Goal: Task Accomplishment & Management: Manage account settings

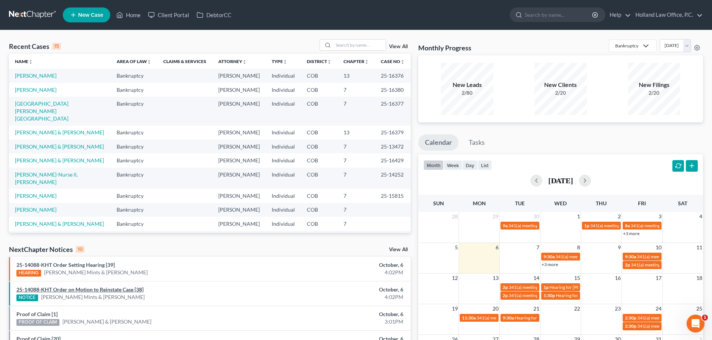
click at [97, 289] on link "25-14088-KHT Order on Motion to Reinstate Case [38]" at bounding box center [79, 289] width 127 height 6
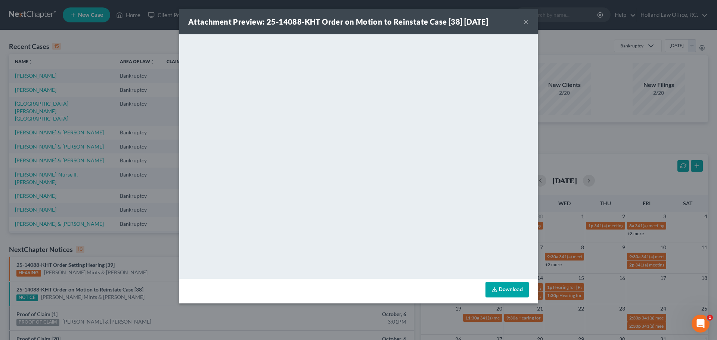
click at [528, 21] on button "×" at bounding box center [526, 21] width 5 height 9
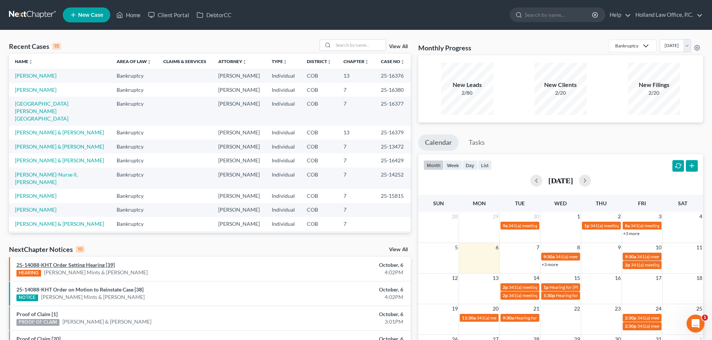
click at [75, 264] on link "25-14088-KHT Order Setting Hearing [39]" at bounding box center [65, 265] width 98 height 6
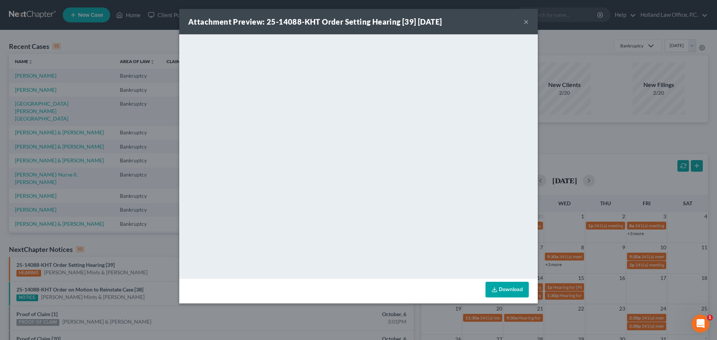
click at [526, 22] on button "×" at bounding box center [526, 21] width 5 height 9
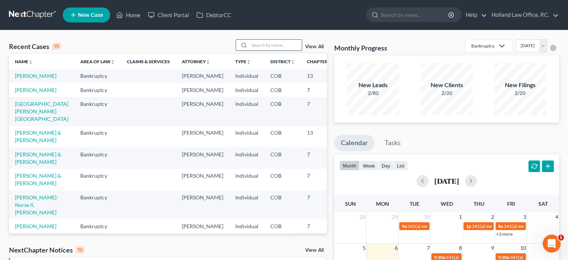
click at [260, 47] on input "search" at bounding box center [276, 45] width 52 height 11
type input "[PERSON_NAME]"
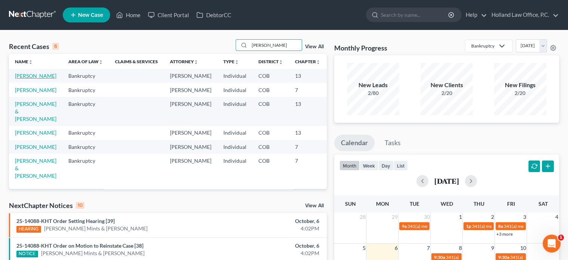
click at [22, 79] on link "[PERSON_NAME]" at bounding box center [35, 75] width 41 height 6
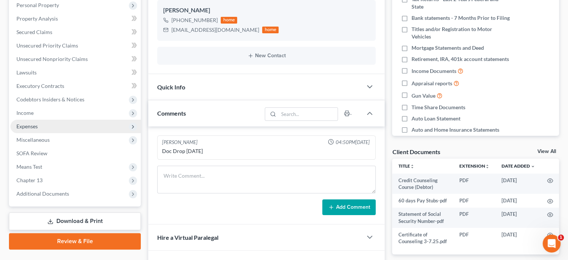
scroll to position [149, 0]
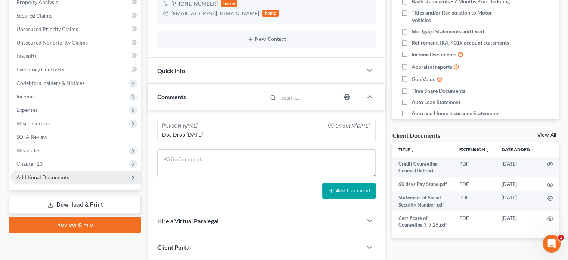
click at [43, 179] on span "Additional Documents" at bounding box center [42, 177] width 53 height 6
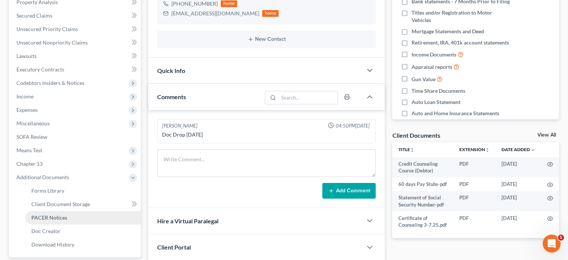
click at [45, 218] on span "PACER Notices" at bounding box center [49, 217] width 36 height 6
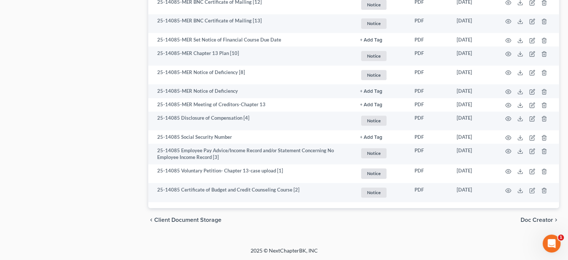
scroll to position [880, 0]
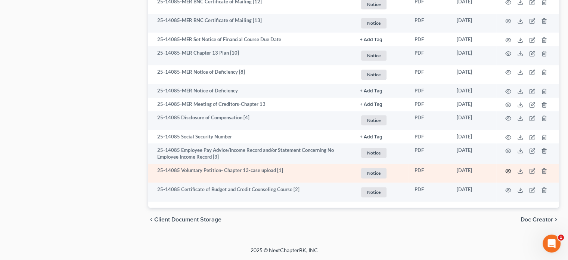
click at [509, 170] on icon "button" at bounding box center [508, 171] width 6 height 6
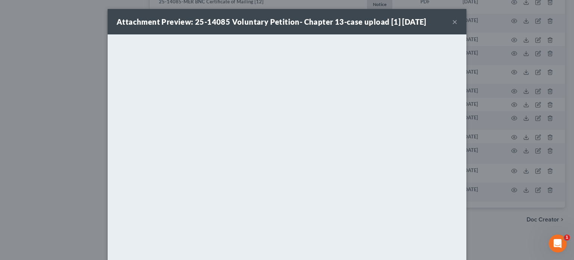
click at [453, 23] on button "×" at bounding box center [454, 21] width 5 height 9
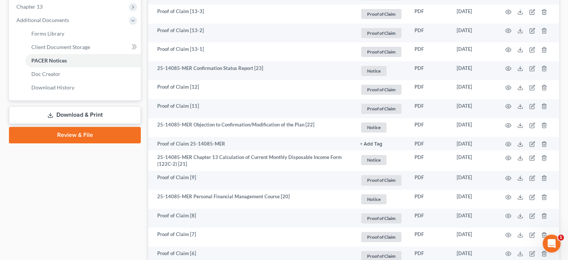
scroll to position [298, 0]
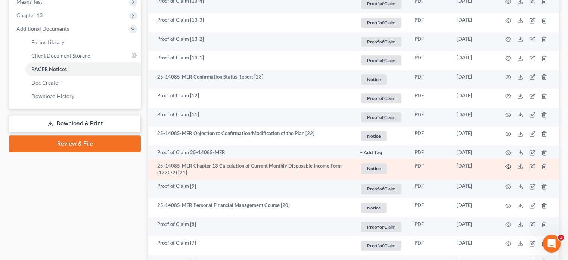
click at [508, 166] on icon "button" at bounding box center [508, 166] width 6 height 6
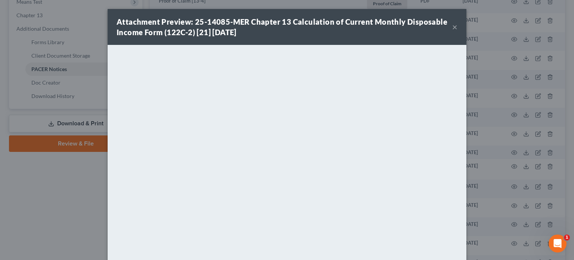
click at [453, 28] on button "×" at bounding box center [454, 26] width 5 height 9
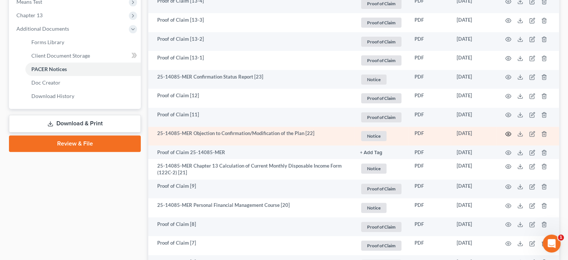
click at [508, 133] on icon "button" at bounding box center [508, 134] width 6 height 6
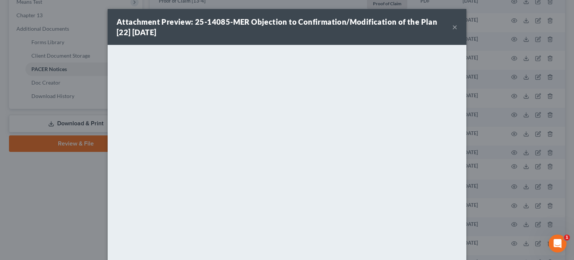
click at [453, 29] on button "×" at bounding box center [454, 26] width 5 height 9
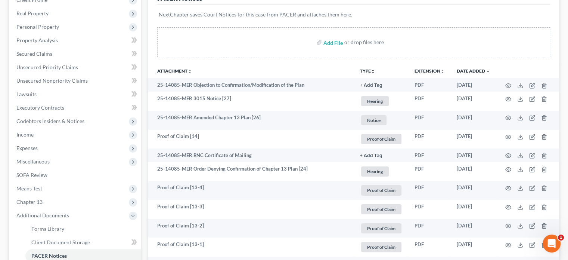
scroll to position [111, 0]
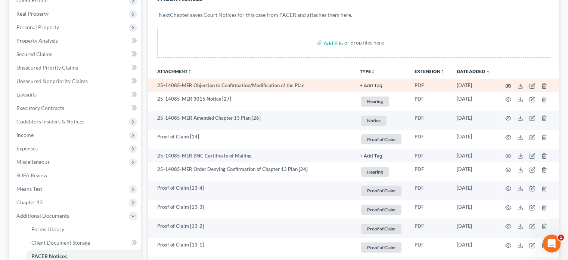
click at [508, 85] on icon "button" at bounding box center [508, 86] width 6 height 6
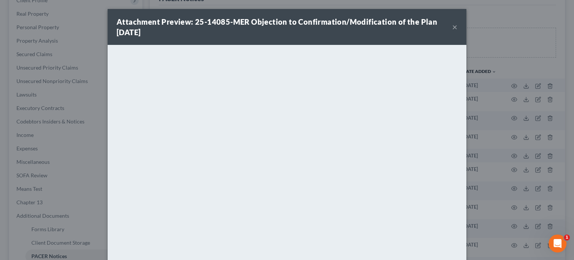
click at [452, 26] on button "×" at bounding box center [454, 26] width 5 height 9
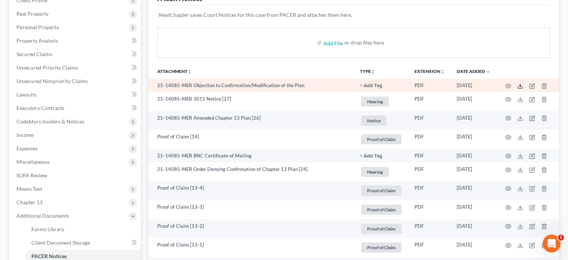
click at [521, 84] on icon at bounding box center [520, 86] width 6 height 6
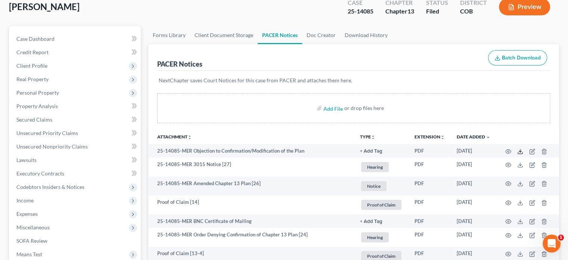
scroll to position [0, 0]
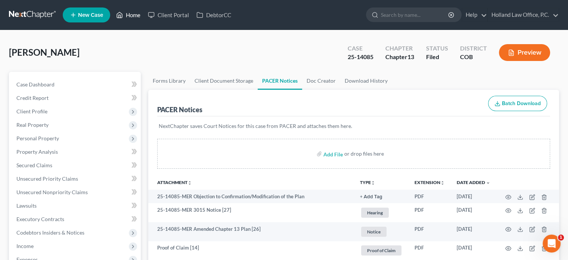
click at [131, 13] on link "Home" at bounding box center [128, 14] width 32 height 13
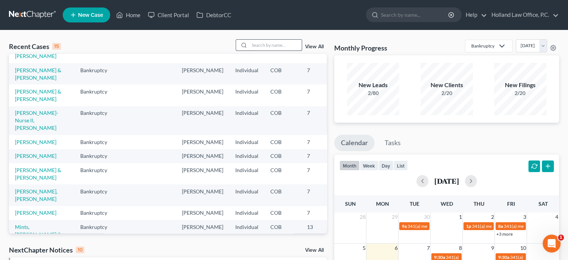
click at [257, 48] on input "search" at bounding box center [276, 45] width 52 height 11
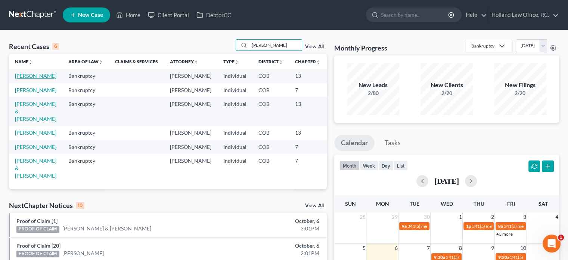
type input "[PERSON_NAME]"
click at [24, 79] on link "[PERSON_NAME]" at bounding box center [35, 75] width 41 height 6
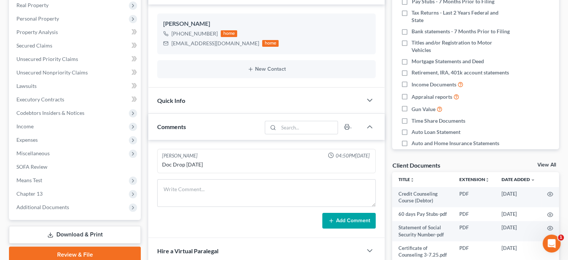
scroll to position [149, 0]
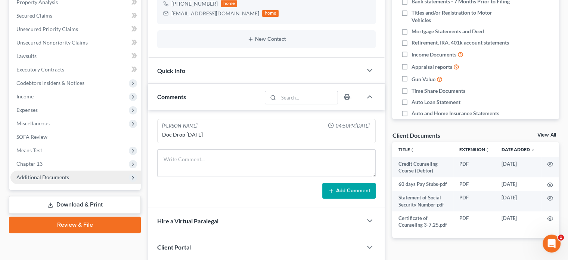
click at [56, 174] on span "Additional Documents" at bounding box center [42, 177] width 53 height 6
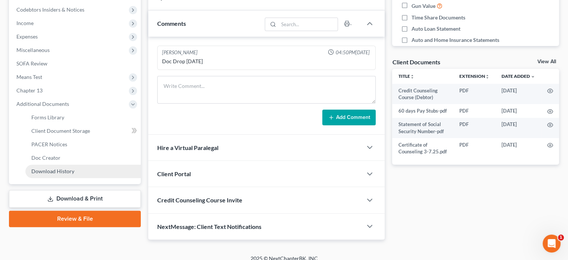
scroll to position [224, 0]
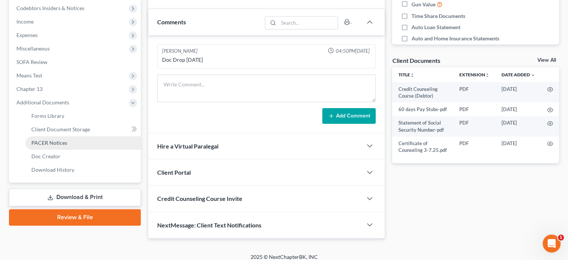
click at [49, 145] on span "PACER Notices" at bounding box center [49, 142] width 36 height 6
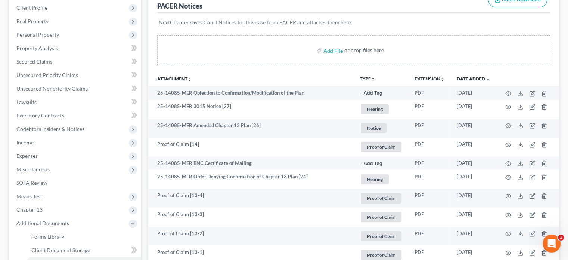
scroll to position [112, 0]
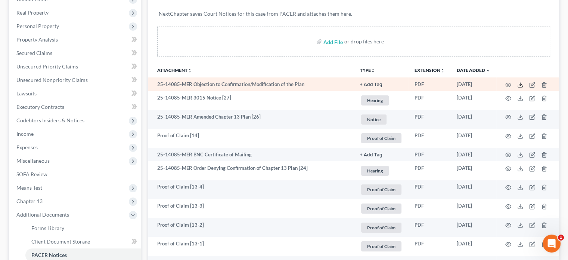
click at [520, 86] on icon at bounding box center [520, 85] width 6 height 6
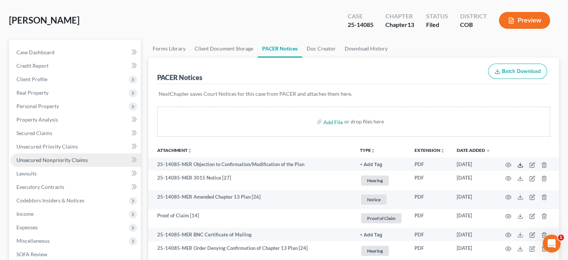
scroll to position [0, 0]
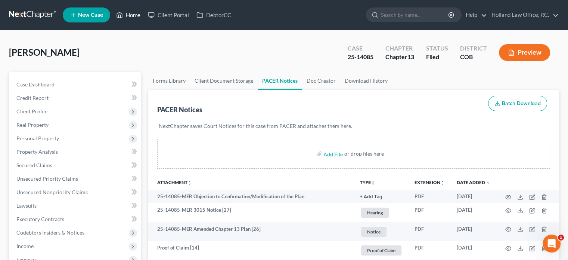
click at [135, 15] on link "Home" at bounding box center [128, 14] width 32 height 13
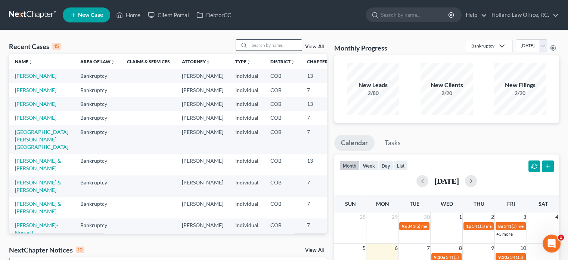
click at [257, 46] on input "search" at bounding box center [276, 45] width 52 height 11
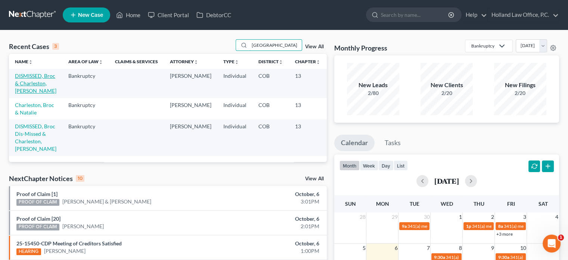
type input "[GEOGRAPHIC_DATA]"
click at [25, 88] on link "DISMISSED, Broc & Charleston, [PERSON_NAME]" at bounding box center [35, 82] width 41 height 21
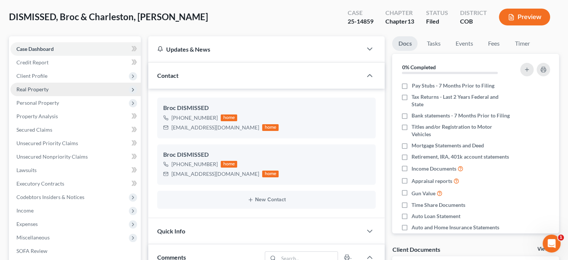
scroll to position [224, 0]
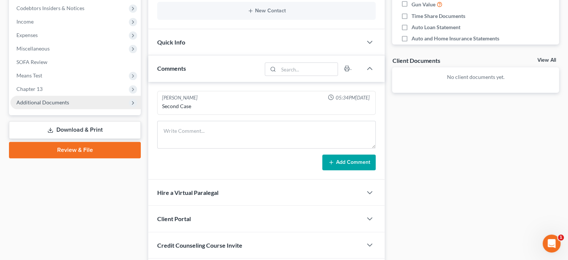
click at [43, 100] on span "Additional Documents" at bounding box center [42, 102] width 53 height 6
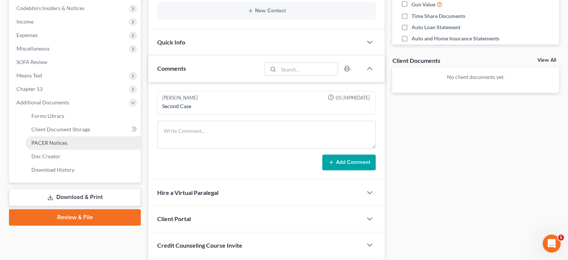
click at [43, 140] on span "PACER Notices" at bounding box center [49, 142] width 36 height 6
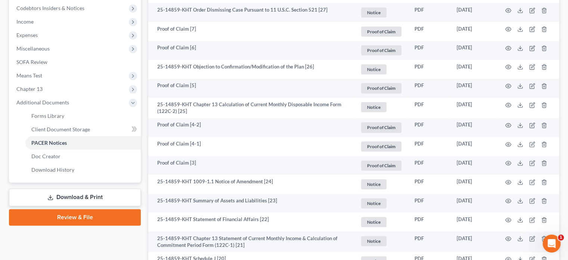
scroll to position [261, 0]
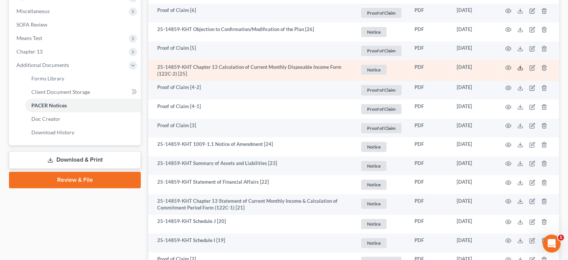
click at [521, 67] on polyline at bounding box center [520, 67] width 3 height 1
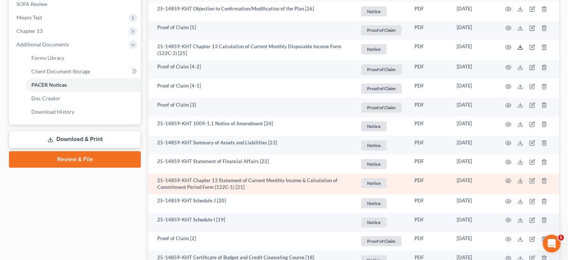
scroll to position [299, 0]
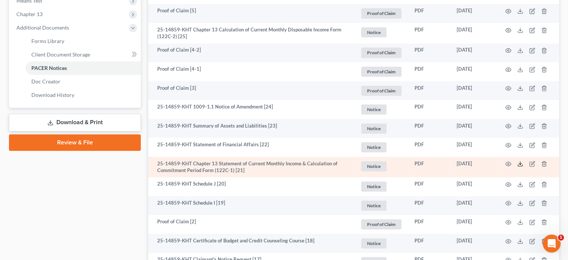
click at [519, 165] on icon at bounding box center [520, 164] width 6 height 6
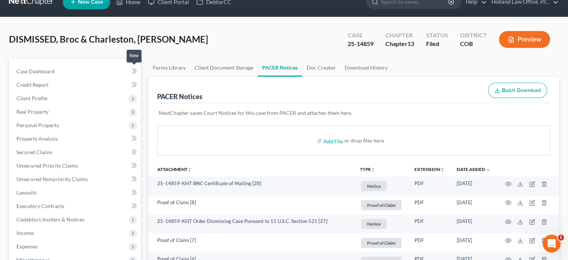
scroll to position [0, 0]
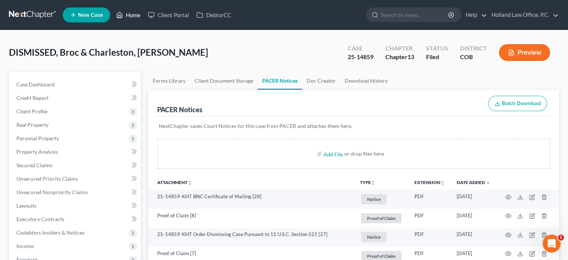
click at [135, 14] on link "Home" at bounding box center [128, 14] width 32 height 13
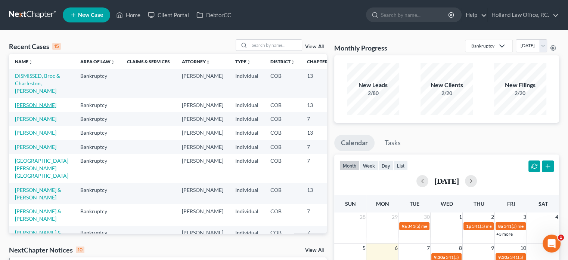
click at [22, 108] on link "[PERSON_NAME]" at bounding box center [35, 105] width 41 height 6
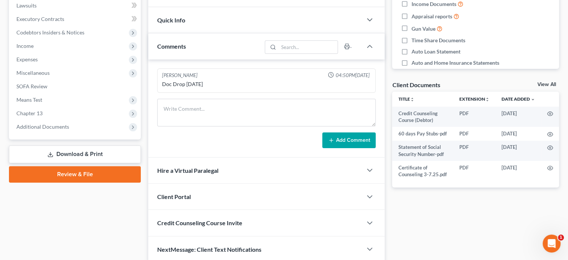
scroll to position [224, 0]
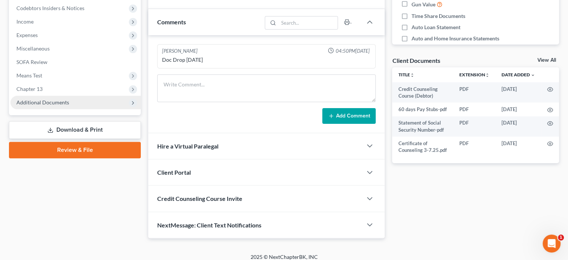
click at [44, 105] on span "Additional Documents" at bounding box center [75, 102] width 130 height 13
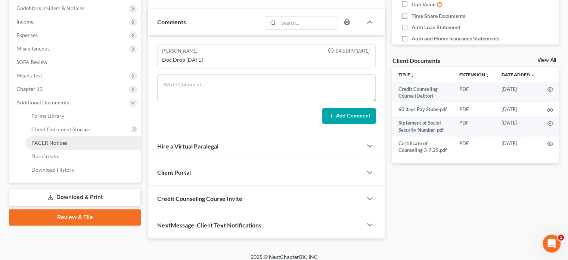
click at [53, 142] on span "PACER Notices" at bounding box center [49, 142] width 36 height 6
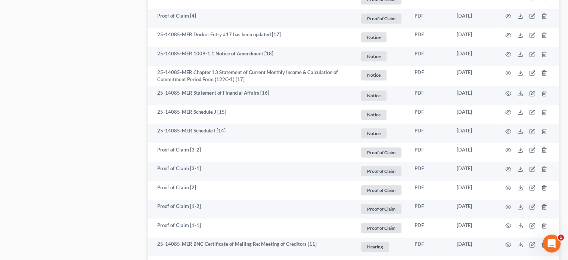
scroll to position [582, 0]
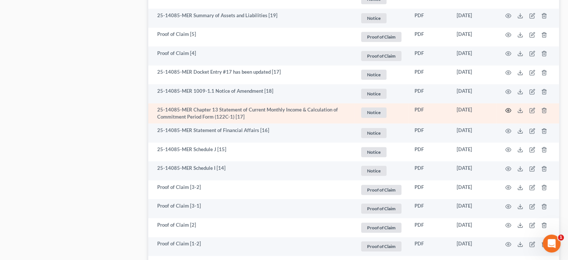
click at [508, 110] on icon "button" at bounding box center [508, 110] width 6 height 6
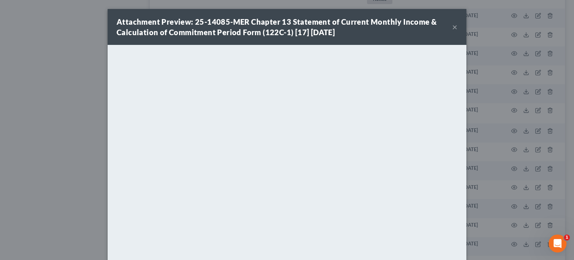
click at [452, 27] on button "×" at bounding box center [454, 26] width 5 height 9
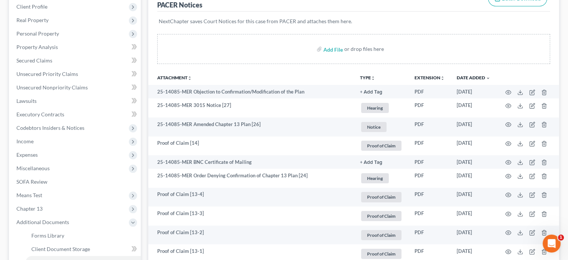
scroll to position [112, 0]
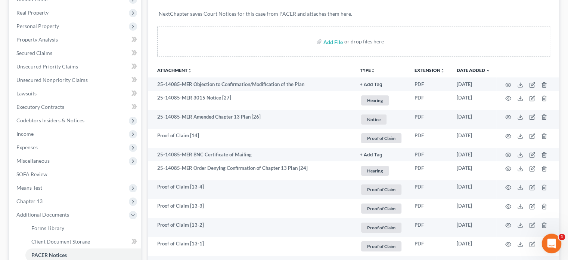
click at [554, 237] on div "Open Intercom Messenger" at bounding box center [550, 242] width 25 height 25
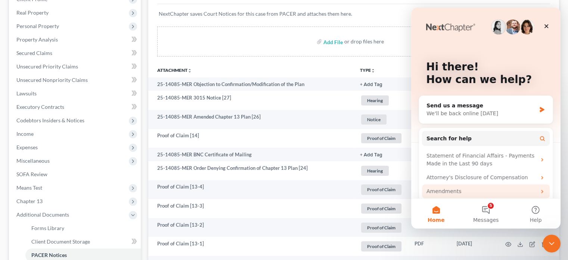
scroll to position [36, 0]
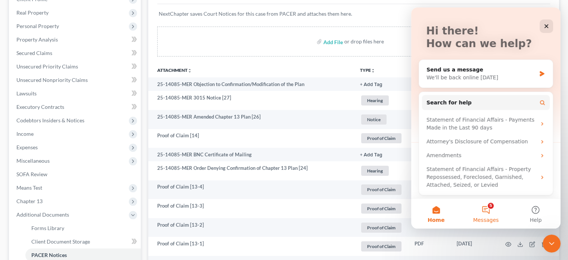
click at [487, 209] on button "5 Messages" at bounding box center [486, 213] width 50 height 30
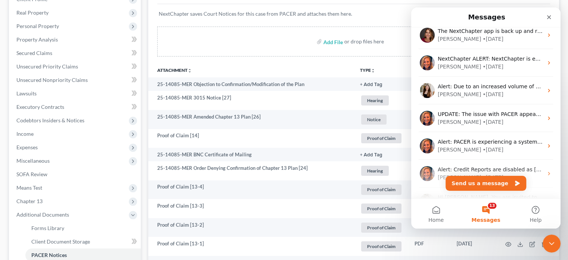
scroll to position [1779, 0]
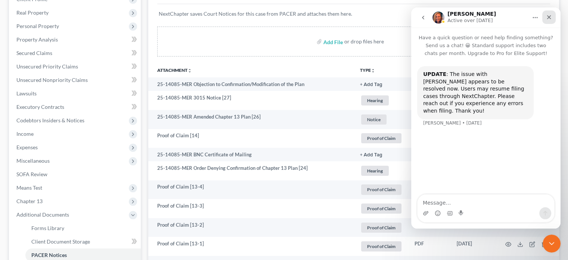
click at [550, 16] on icon "Close" at bounding box center [549, 17] width 6 height 6
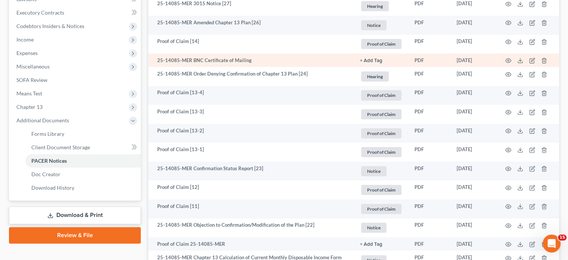
scroll to position [261, 0]
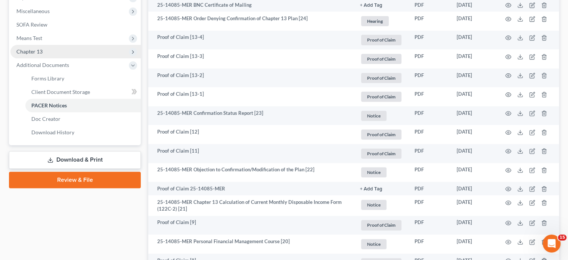
click at [47, 52] on span "Chapter 13" at bounding box center [75, 51] width 130 height 13
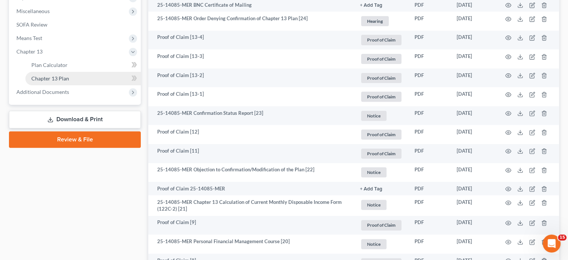
click at [54, 79] on span "Chapter 13 Plan" at bounding box center [50, 78] width 38 height 6
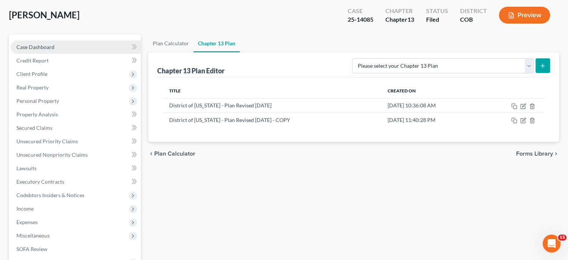
scroll to position [75, 0]
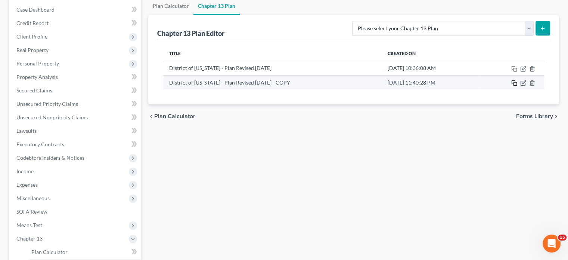
click at [515, 84] on icon "button" at bounding box center [514, 83] width 6 height 6
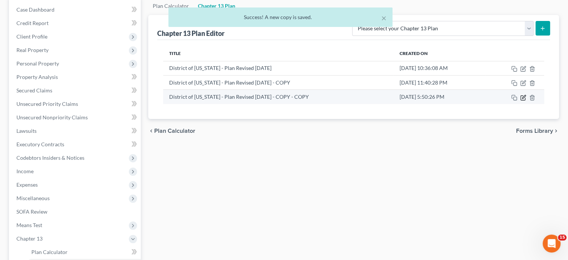
click at [523, 98] on icon "button" at bounding box center [523, 97] width 6 height 6
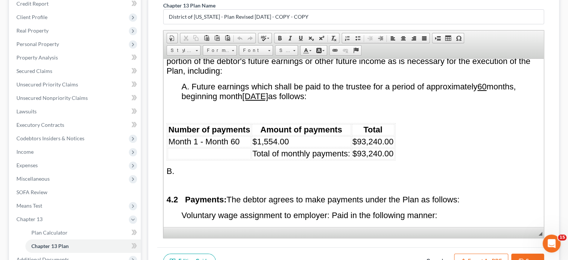
scroll to position [0, 0]
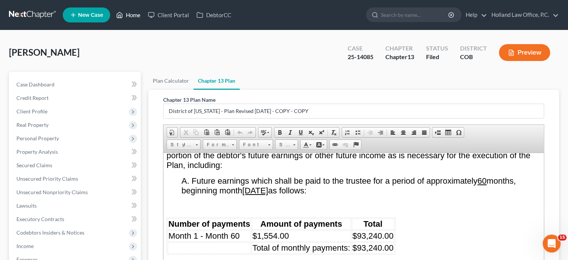
click at [134, 16] on link "Home" at bounding box center [128, 14] width 32 height 13
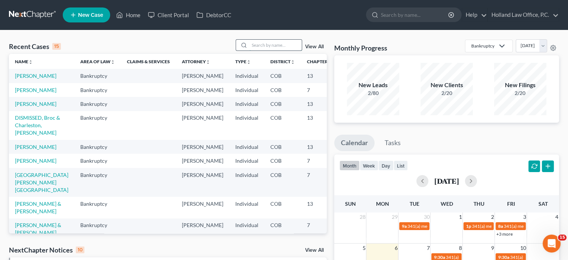
click at [256, 46] on input "search" at bounding box center [276, 45] width 52 height 11
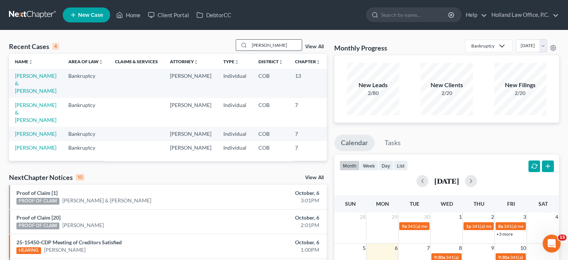
type input "[PERSON_NAME]"
click at [22, 84] on link "[PERSON_NAME] & [PERSON_NAME]" at bounding box center [35, 82] width 41 height 21
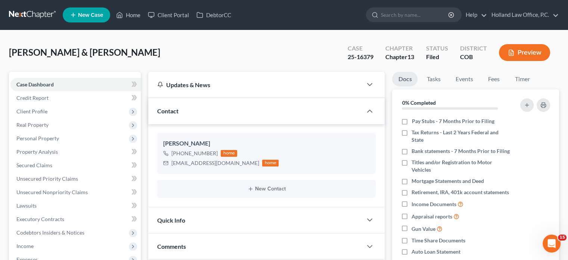
scroll to position [149, 0]
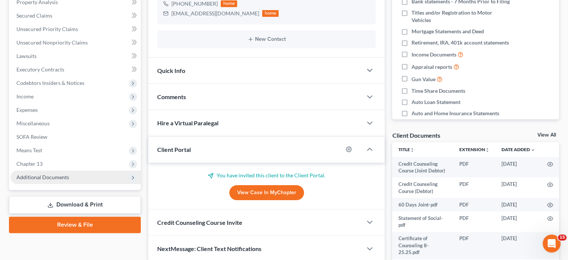
click at [44, 177] on span "Additional Documents" at bounding box center [42, 177] width 53 height 6
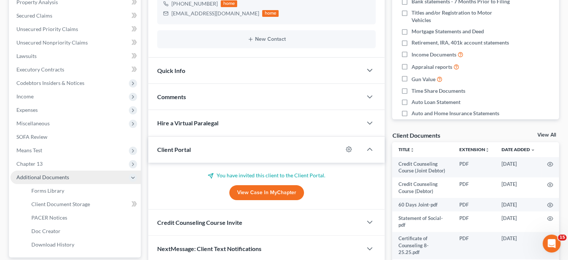
scroll to position [217, 0]
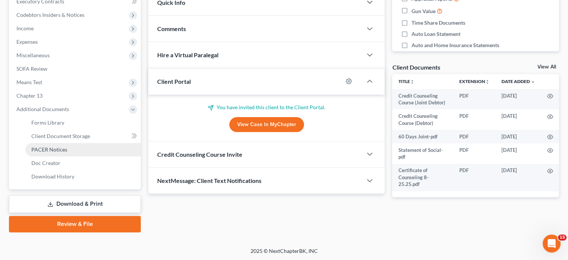
click at [46, 150] on span "PACER Notices" at bounding box center [49, 149] width 36 height 6
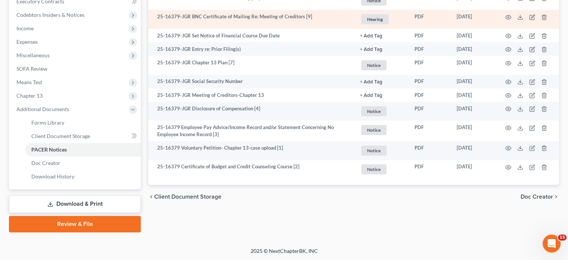
scroll to position [180, 0]
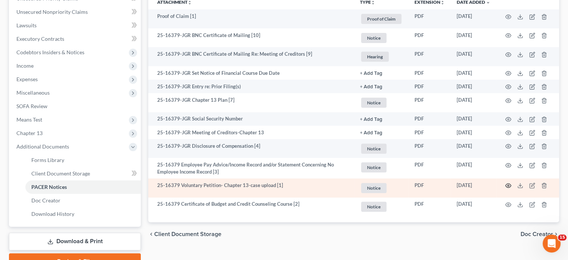
click at [509, 186] on icon "button" at bounding box center [508, 185] width 6 height 6
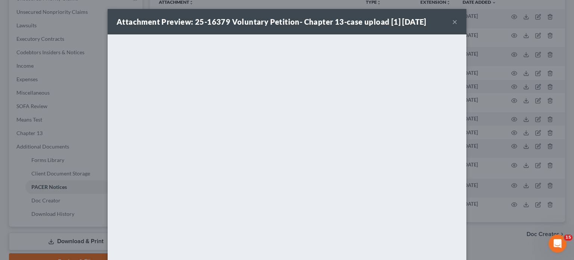
click at [452, 24] on button "×" at bounding box center [454, 21] width 5 height 9
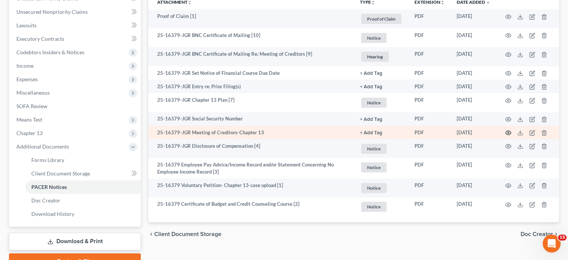
click at [507, 133] on icon "button" at bounding box center [508, 133] width 6 height 6
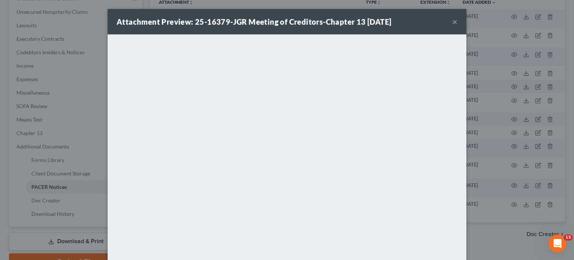
click at [453, 22] on button "×" at bounding box center [454, 21] width 5 height 9
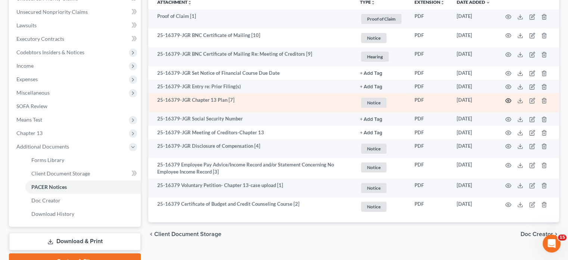
click at [508, 100] on circle "button" at bounding box center [508, 100] width 1 height 1
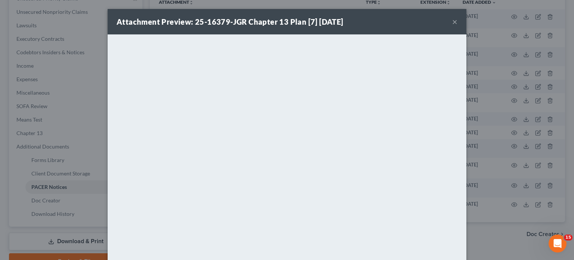
click at [452, 21] on button "×" at bounding box center [454, 21] width 5 height 9
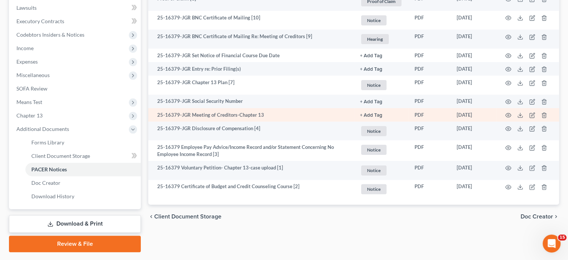
scroll to position [217, 0]
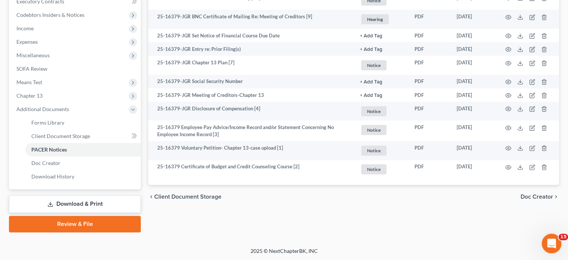
click at [545, 245] on div "Open Intercom Messenger" at bounding box center [550, 242] width 25 height 25
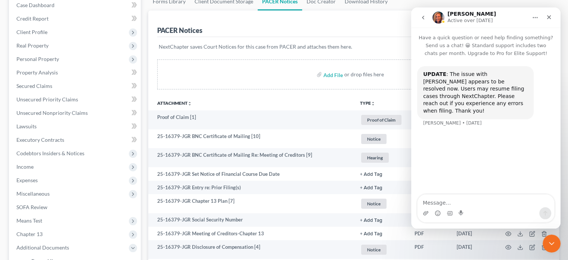
scroll to position [68, 0]
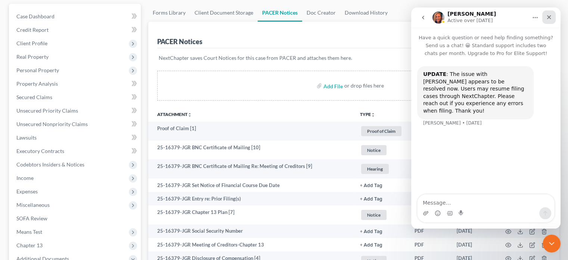
click at [548, 18] on icon "Close" at bounding box center [549, 17] width 4 height 4
